Goal: Navigation & Orientation: Find specific page/section

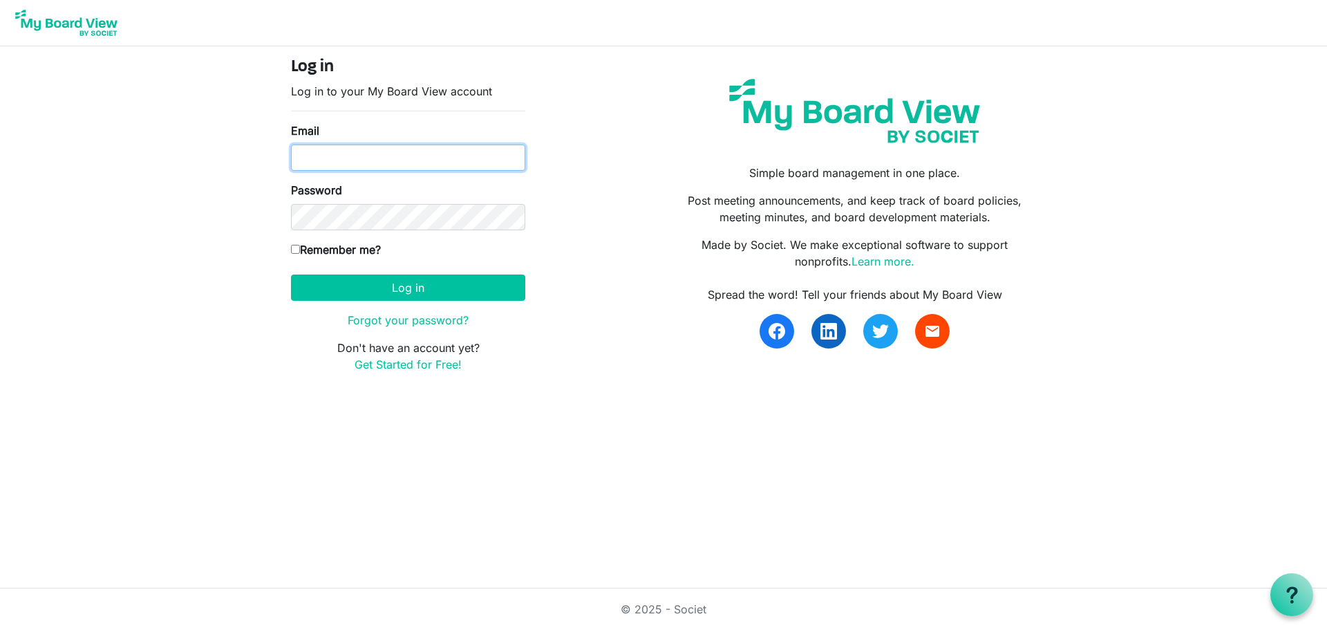
click at [313, 148] on input "Email" at bounding box center [408, 157] width 234 height 26
type input "jacie@raisingthebar.org"
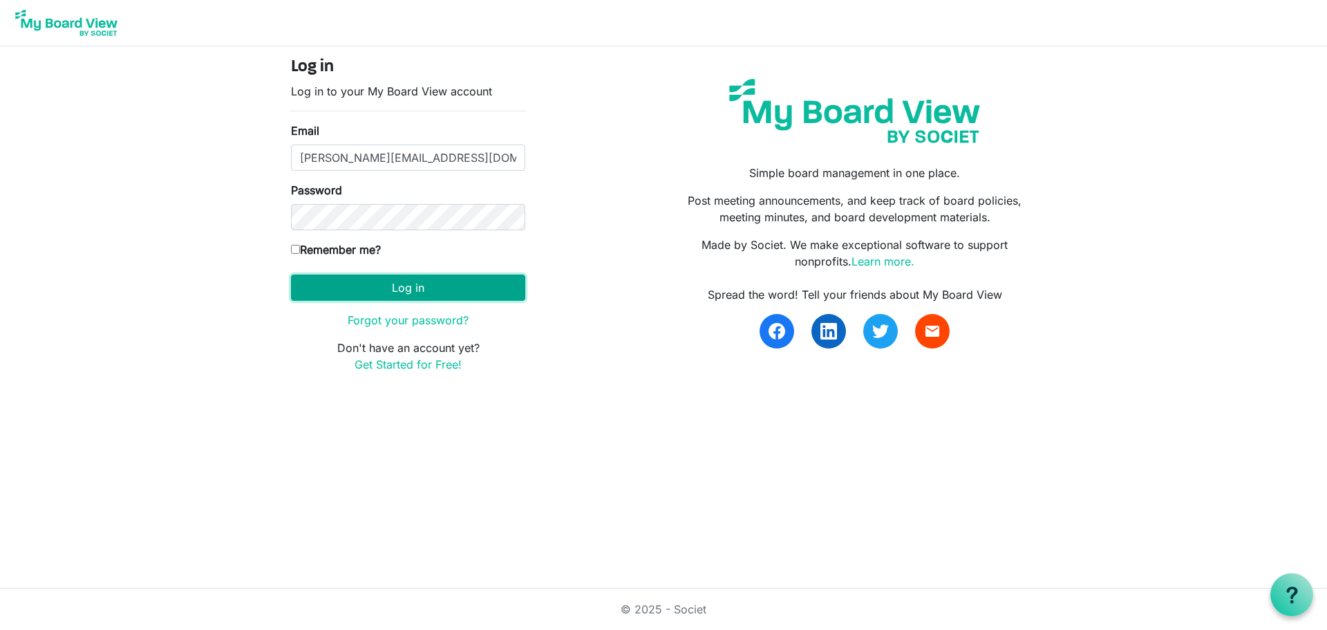
click at [414, 284] on button "Log in" at bounding box center [408, 287] width 234 height 26
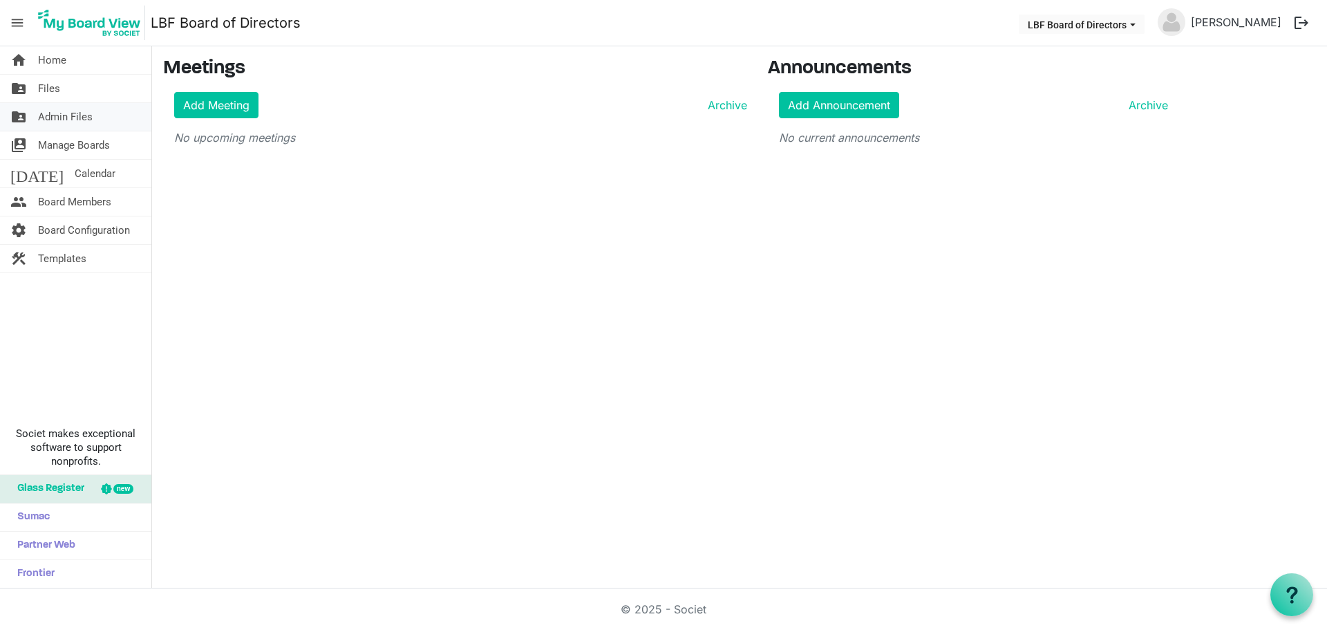
click at [96, 116] on link "folder_shared Admin Files" at bounding box center [75, 117] width 151 height 28
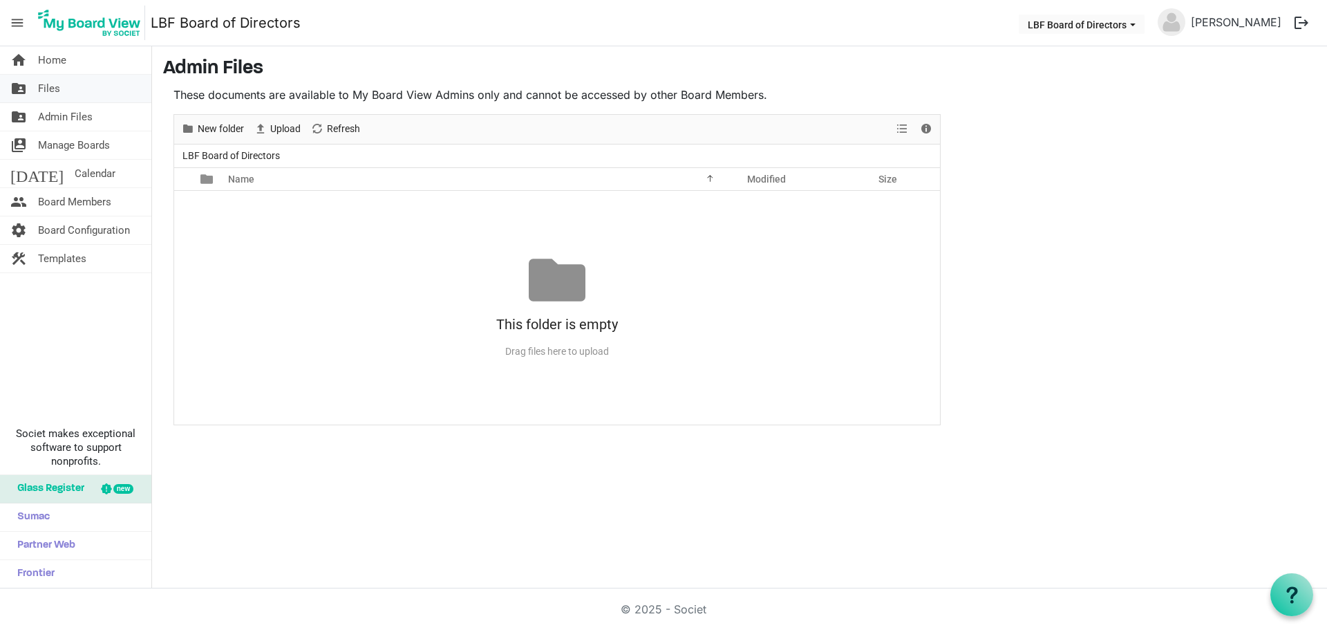
click at [79, 83] on link "folder_shared Files" at bounding box center [75, 89] width 151 height 28
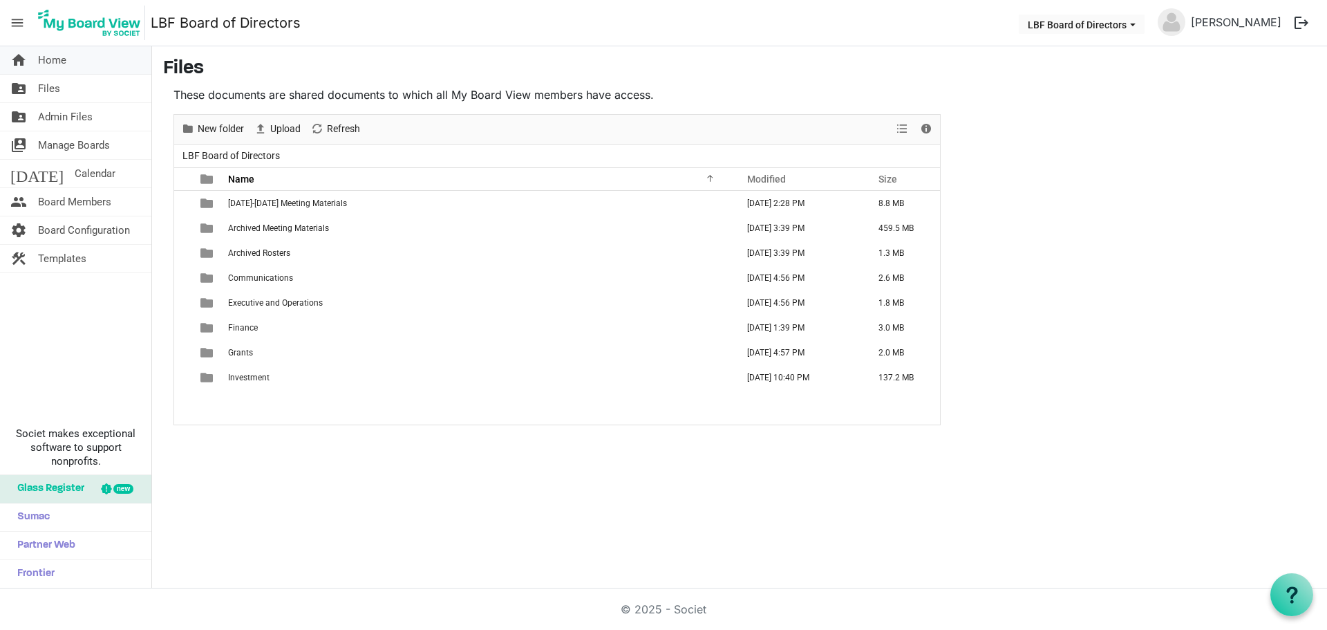
click at [52, 53] on span "Home" at bounding box center [52, 60] width 28 height 28
